Goal: Task Accomplishment & Management: Use online tool/utility

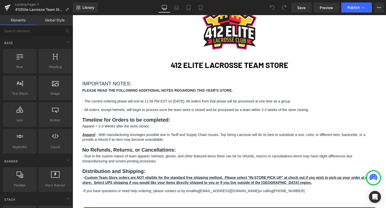
scroll to position [64, 0]
click at [190, 111] on h3 "PLEASE READ THE FOLLOWING ADDITIONAL NOTES REGARDING THIS YEAR'S STORE. - The c…" at bounding box center [229, 100] width 294 height 25
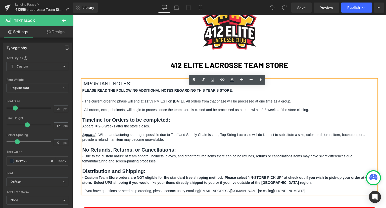
click at [192, 104] on p "- The current ordering phase will end at 11:59 PM EST on September 7th, 2025. A…" at bounding box center [229, 101] width 294 height 5
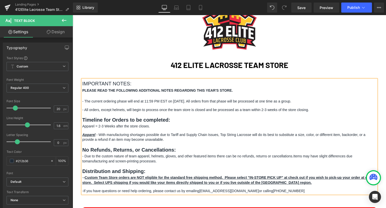
click at [277, 41] on div "Image Row 412 ELITE LACROSSE TEAM STORE Heading Row IMPORTANT NOTES: PLEASE REA…" at bounding box center [230, 149] width 314 height 319
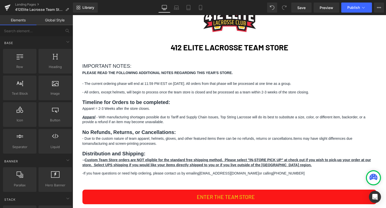
scroll to position [80, 0]
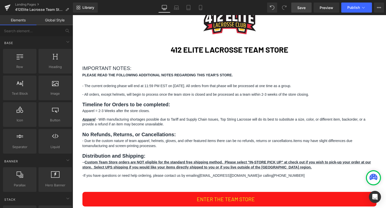
click at [303, 6] on span "Save" at bounding box center [302, 7] width 8 height 5
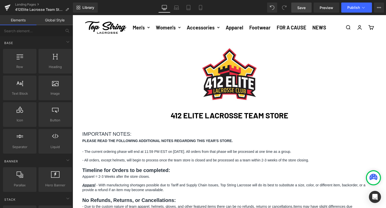
scroll to position [0, 0]
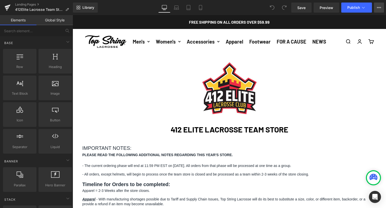
click at [382, 8] on button "View Live Page View with current Template Save Template to Library Schedule Pub…" at bounding box center [379, 8] width 10 height 10
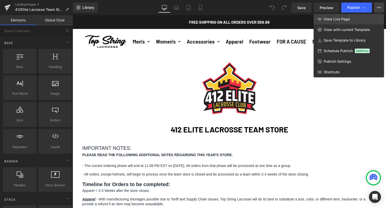
click at [351, 17] on link "View Live Page" at bounding box center [349, 19] width 70 height 11
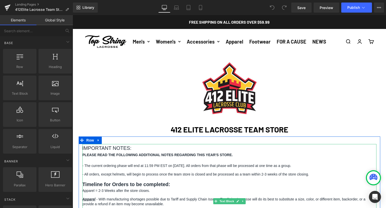
click at [189, 168] on p "- The current ordering phase will end at 11:59 PM EST on [DATE]. All orders fro…" at bounding box center [229, 165] width 294 height 5
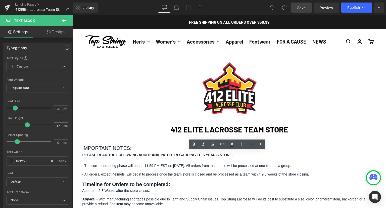
click at [299, 5] on span "Save" at bounding box center [302, 7] width 8 height 5
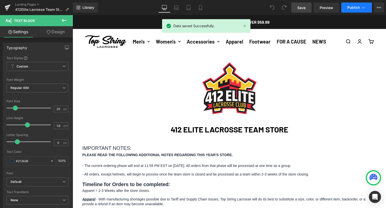
click at [362, 7] on icon at bounding box center [363, 7] width 5 height 5
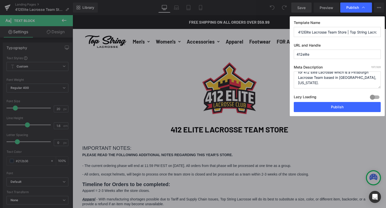
scroll to position [11, 0]
drag, startPoint x: 335, startPoint y: 108, endPoint x: 367, endPoint y: 133, distance: 41.1
click at [367, 133] on div "Publish Template Name 412Elite Lacrosse Team Store | Top String Lacrosse URL an…" at bounding box center [193, 104] width 386 height 208
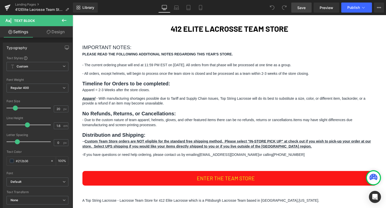
scroll to position [0, 0]
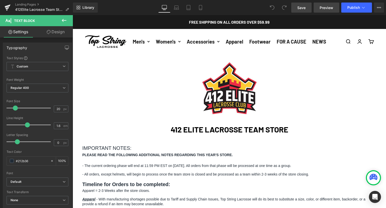
click at [333, 7] on span "Preview" at bounding box center [327, 7] width 14 height 5
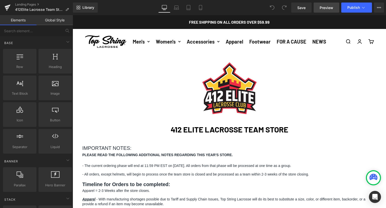
click at [329, 6] on span "Preview" at bounding box center [327, 7] width 14 height 5
click at [380, 8] on icon at bounding box center [379, 8] width 4 height 4
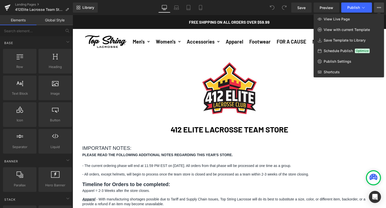
click at [357, 125] on div at bounding box center [230, 111] width 314 height 193
